Goal: Information Seeking & Learning: Get advice/opinions

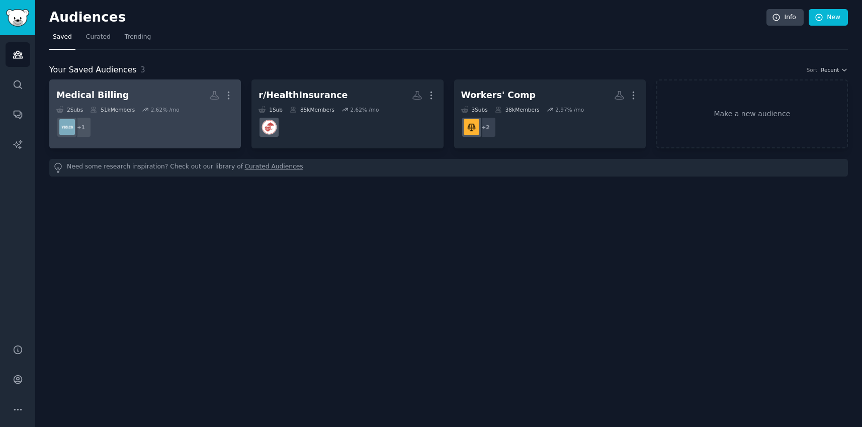
click at [184, 133] on dd "r/MedicalCoding + 1" at bounding box center [144, 127] width 177 height 28
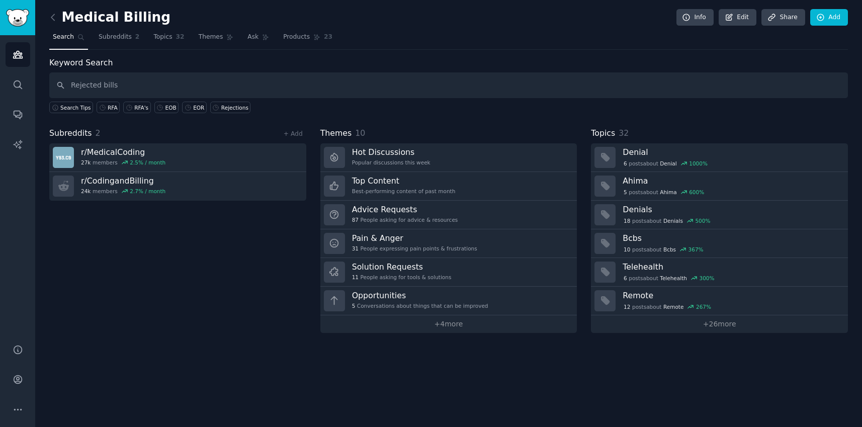
type input "Rejected bills"
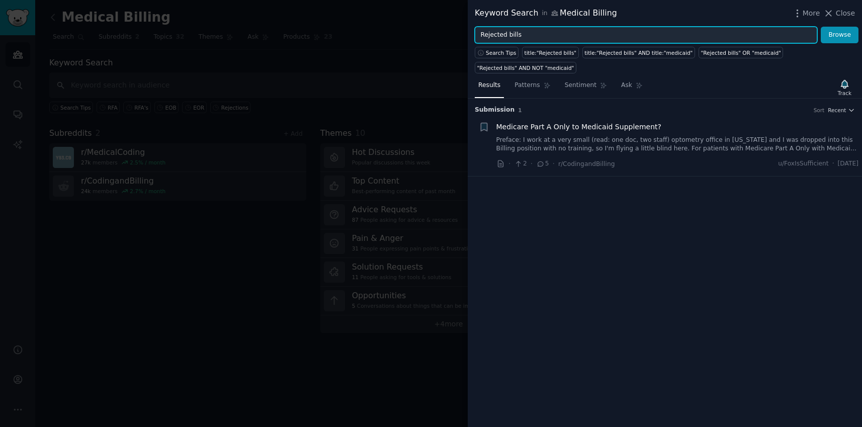
click at [569, 33] on input "Rejected bills" at bounding box center [646, 35] width 342 height 17
type input "R"
type input "Payment"
click at [821, 27] on button "Browse" at bounding box center [840, 35] width 38 height 17
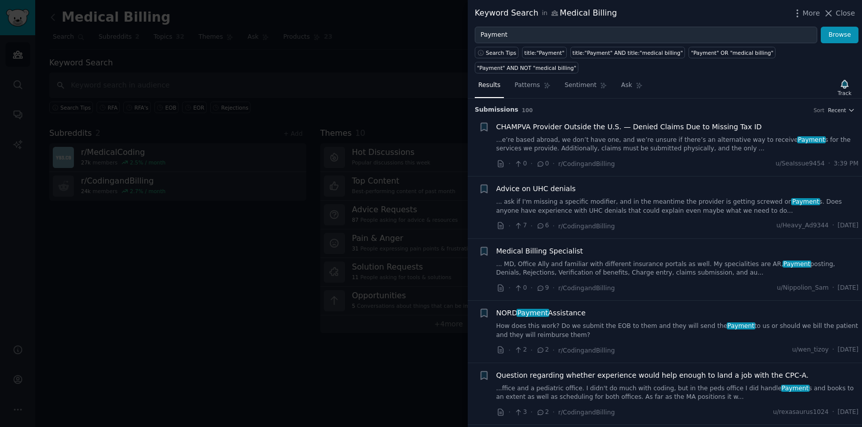
click at [547, 180] on li "+ Advice on UHC denials ... ask if I'm missing a specific modifier, and in the …" at bounding box center [665, 207] width 394 height 62
click at [548, 193] on span "Advice on UHC denials" at bounding box center [535, 189] width 79 height 11
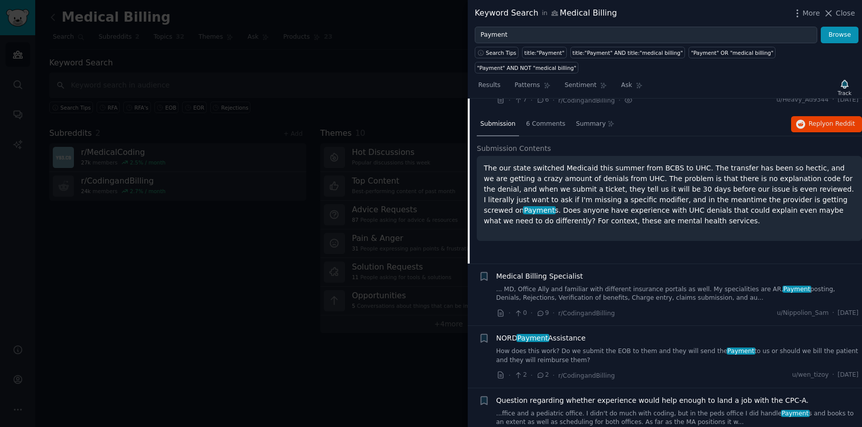
scroll to position [136, 0]
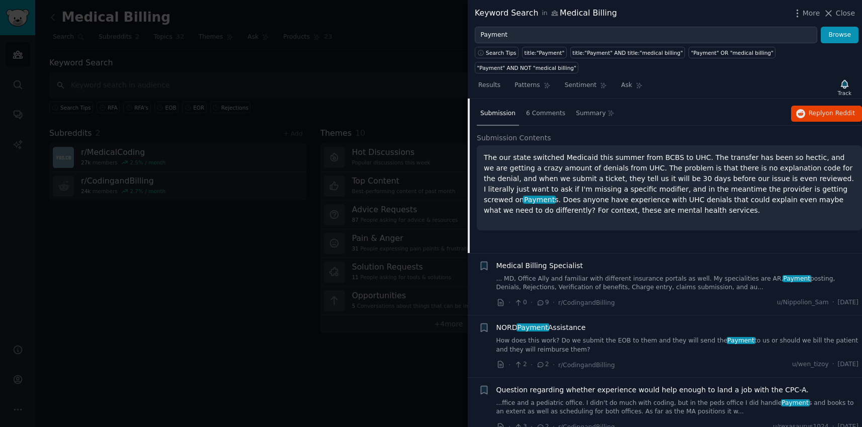
click at [591, 269] on div "Medical Billing Specialist" at bounding box center [677, 265] width 363 height 11
click at [563, 270] on span "Medical Billing Specialist" at bounding box center [539, 265] width 87 height 11
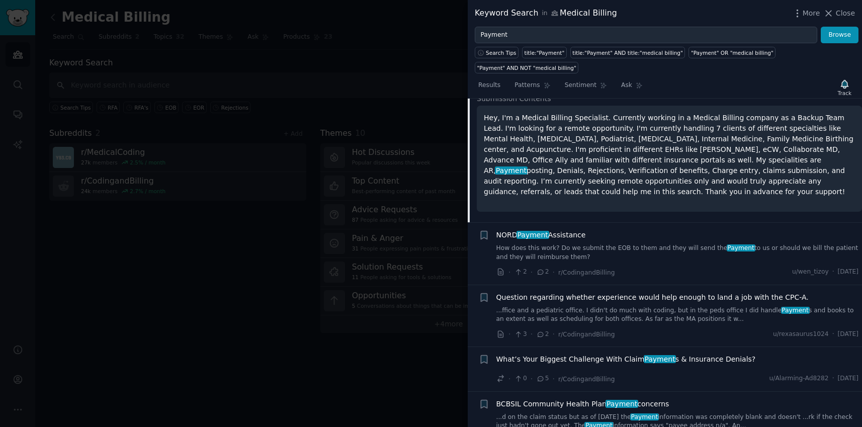
scroll to position [239, 0]
click at [644, 253] on link "How does this work? Do we submit the EOB to them and they will send the Payment…" at bounding box center [677, 252] width 363 height 18
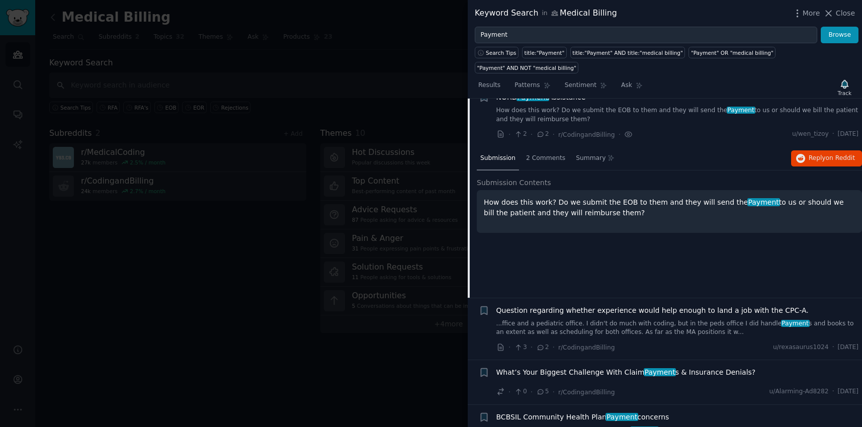
scroll to position [202, 0]
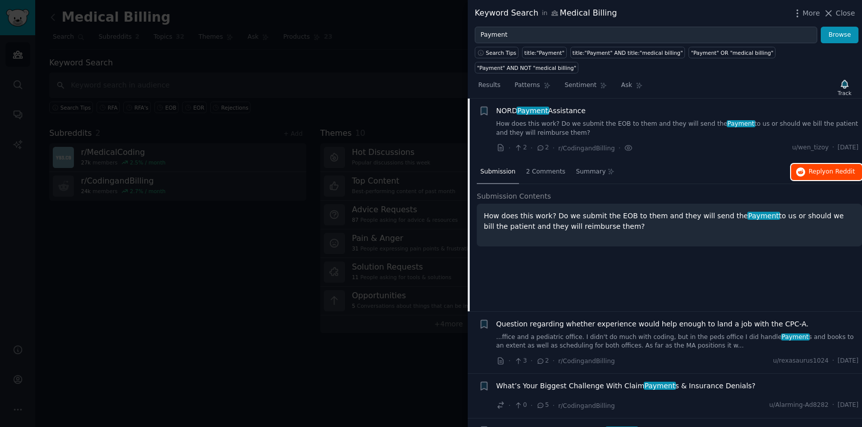
click at [822, 176] on span "Reply on Reddit" at bounding box center [832, 171] width 46 height 9
